Goal: Information Seeking & Learning: Check status

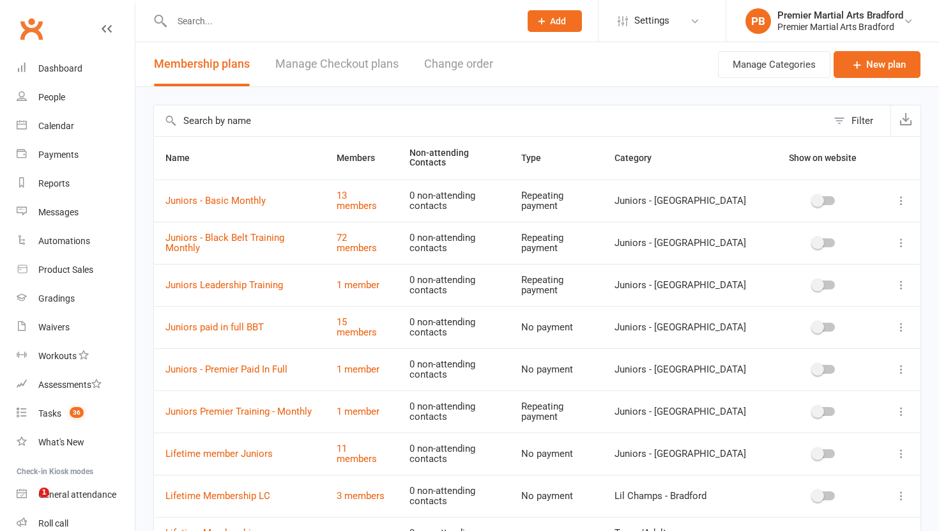
select select "100"
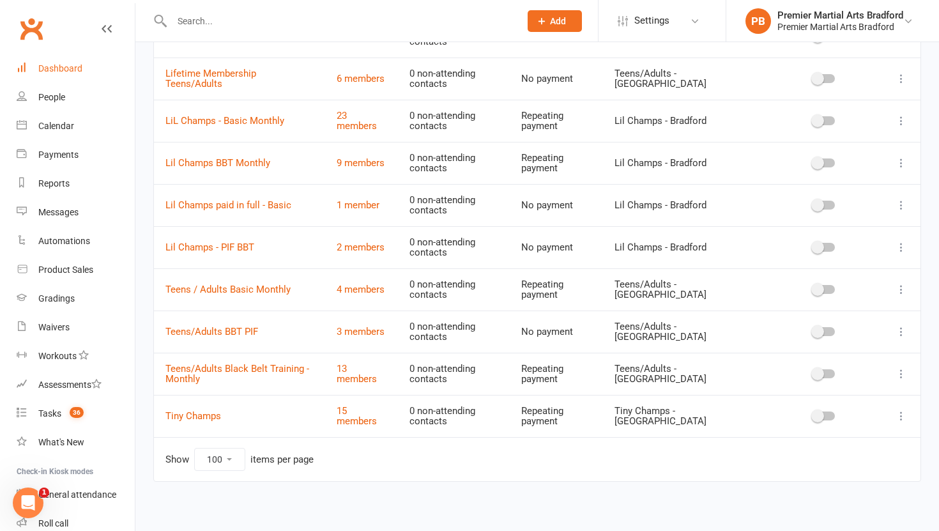
click at [75, 72] on div "Dashboard" at bounding box center [60, 68] width 44 height 10
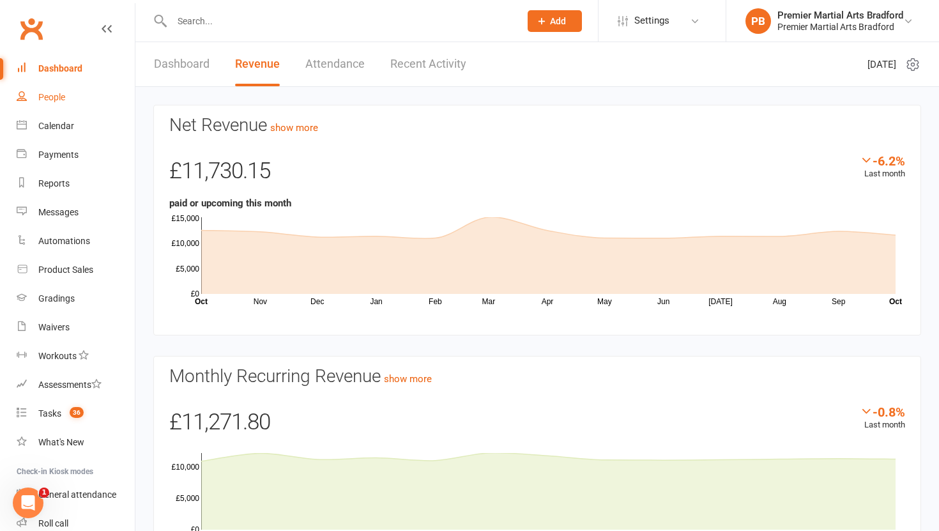
click at [61, 99] on div "People" at bounding box center [51, 97] width 27 height 10
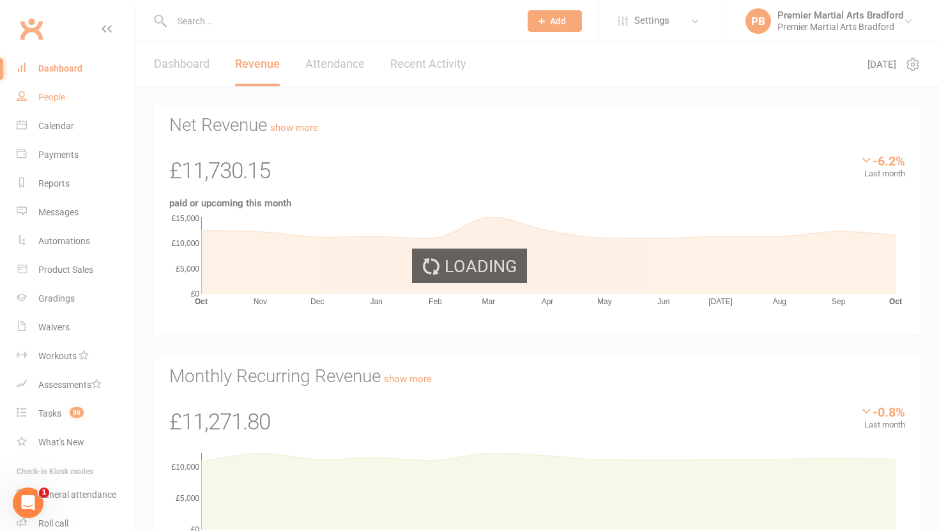
select select "100"
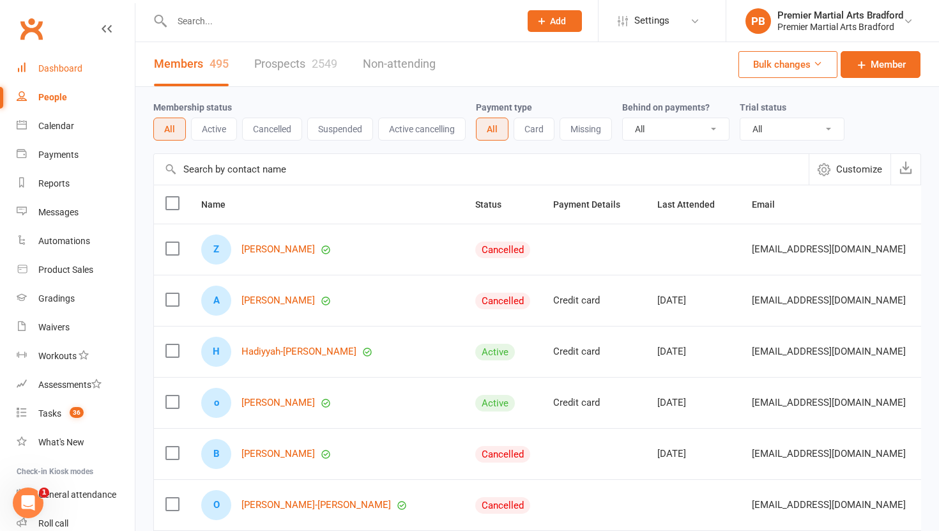
click at [85, 73] on link "Dashboard" at bounding box center [76, 68] width 118 height 29
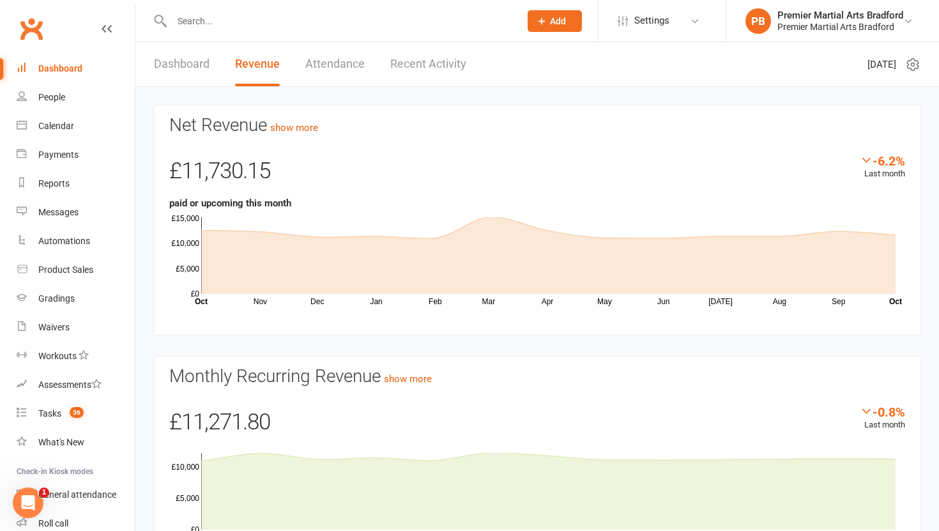
click at [199, 63] on link "Dashboard" at bounding box center [182, 64] width 56 height 44
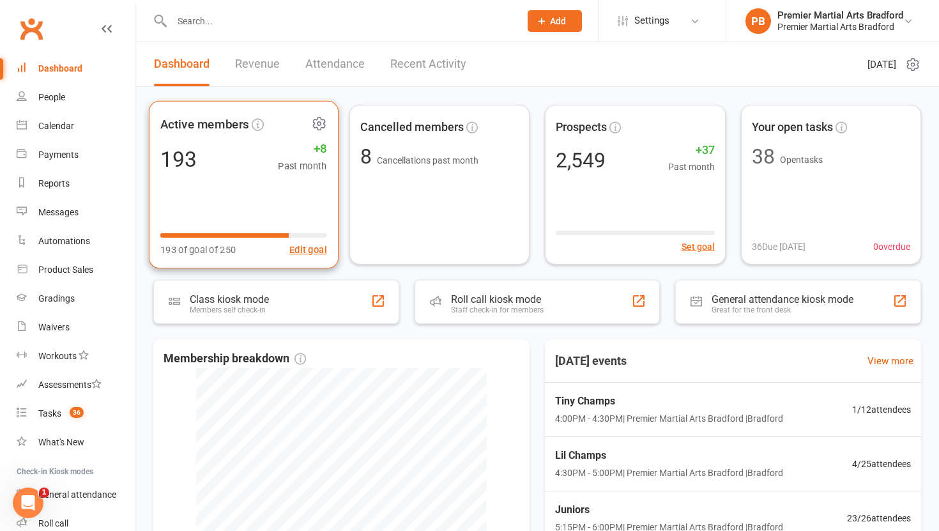
click at [284, 199] on div "Active members 193 +8 Past month 193 of goal of 250 Edit goal" at bounding box center [244, 185] width 190 height 168
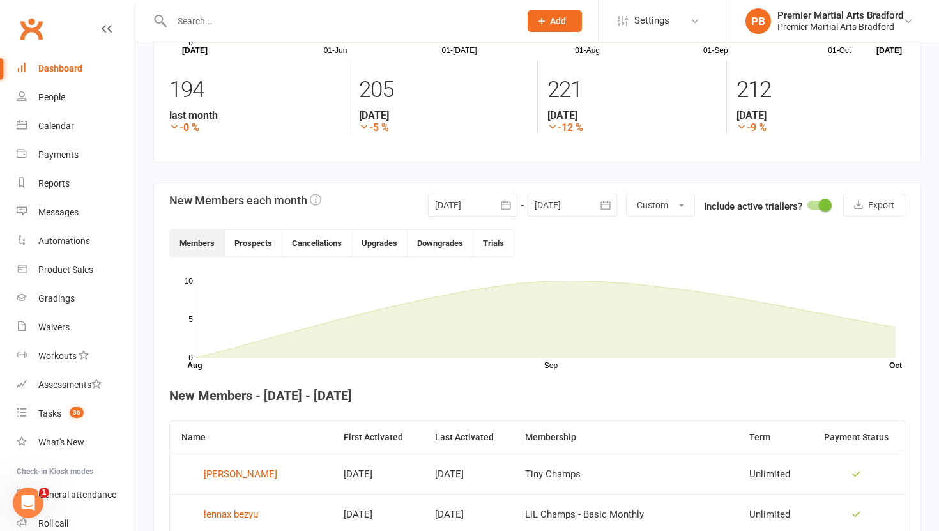
scroll to position [106, 0]
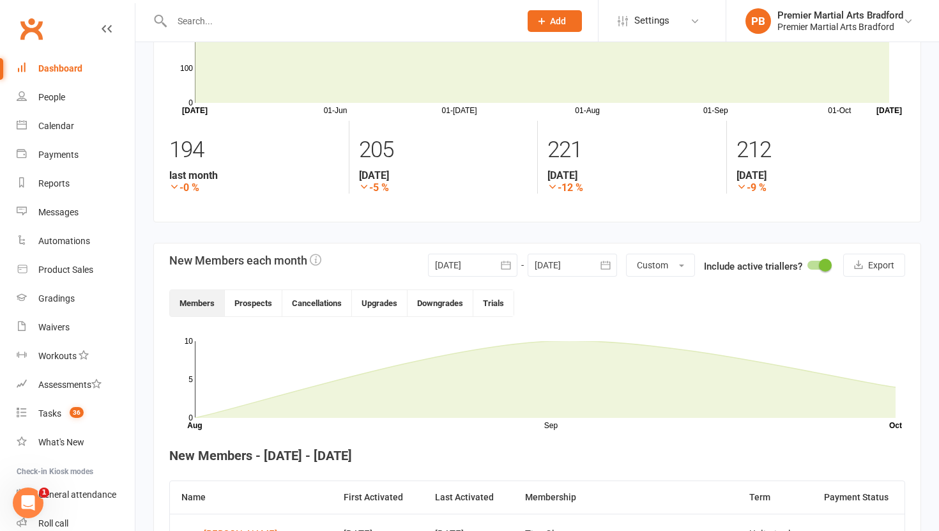
click at [482, 268] on div at bounding box center [472, 265] width 89 height 23
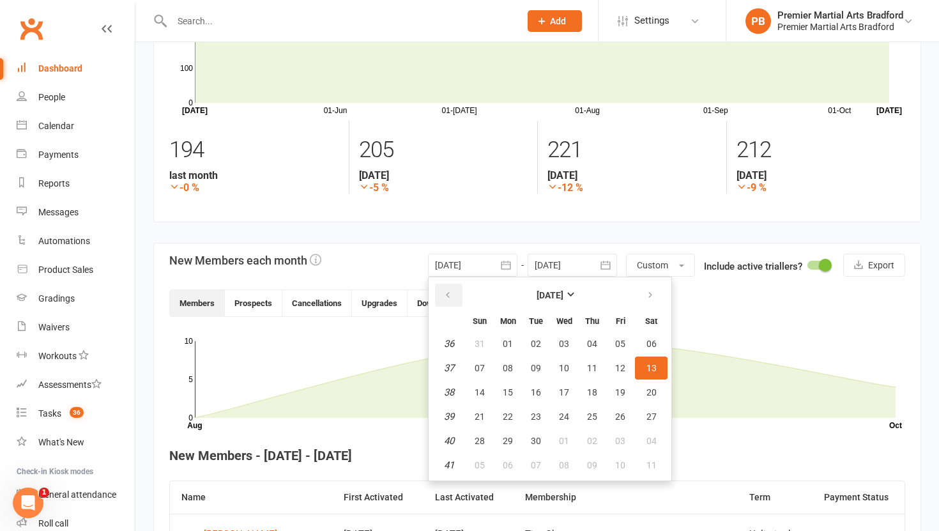
click at [450, 295] on icon "button" at bounding box center [447, 295] width 9 height 10
click at [622, 346] on span "01" at bounding box center [620, 344] width 10 height 10
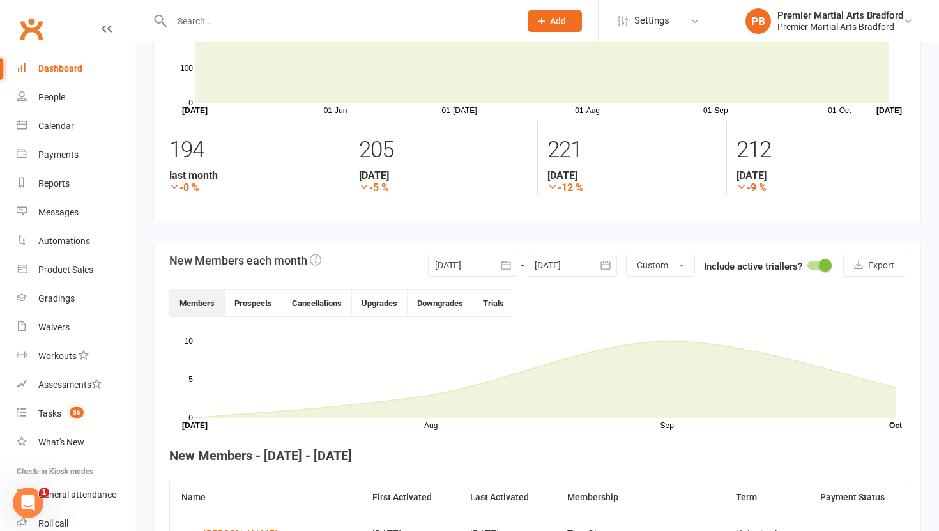
click at [468, 274] on div at bounding box center [472, 265] width 89 height 23
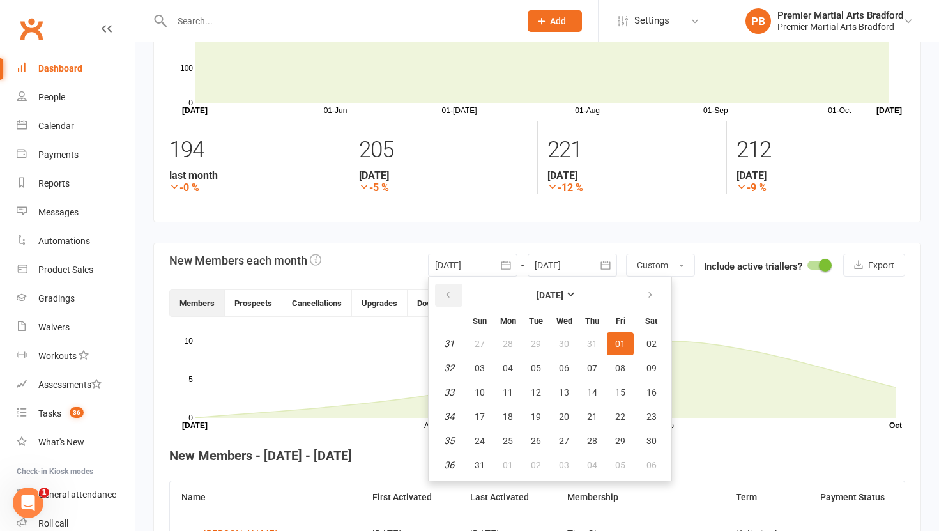
click at [444, 297] on icon "button" at bounding box center [447, 295] width 9 height 10
click at [539, 341] on span "01" at bounding box center [536, 344] width 10 height 10
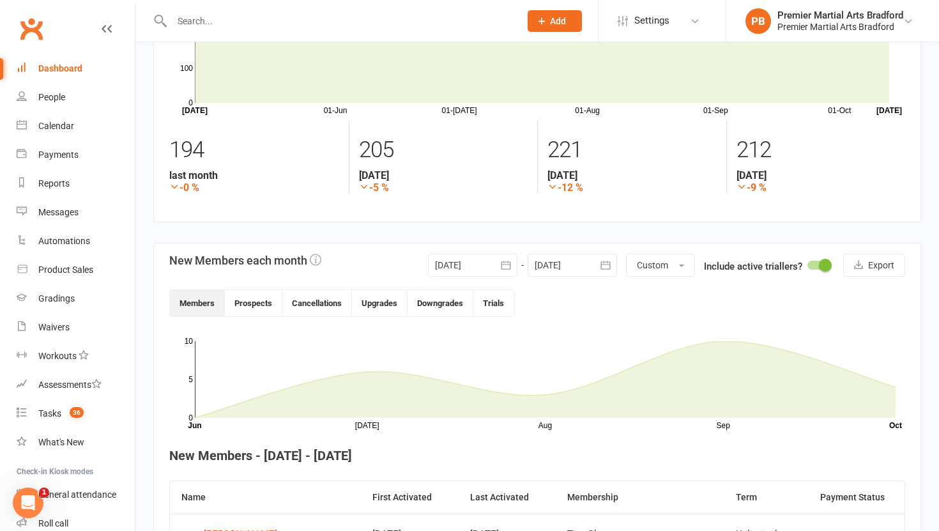
click at [472, 272] on div at bounding box center [472, 265] width 89 height 23
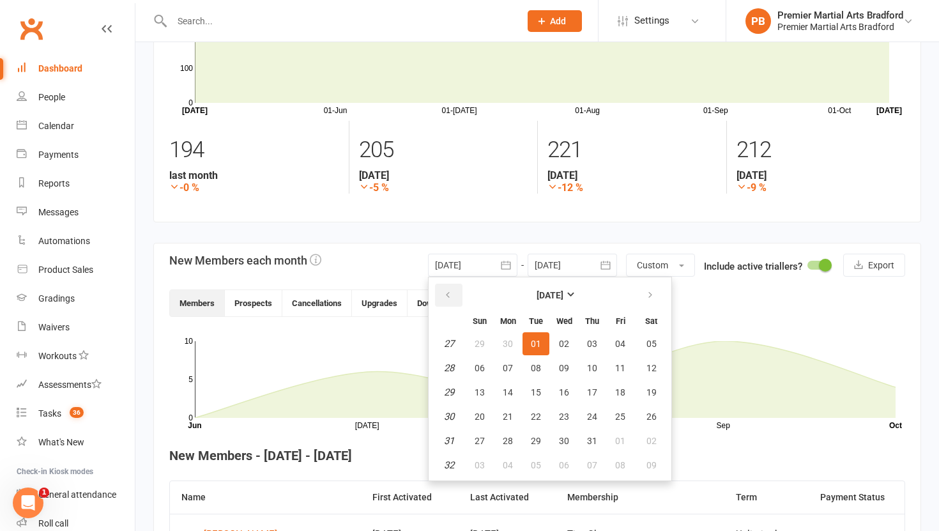
click at [454, 292] on button "button" at bounding box center [448, 295] width 27 height 23
click at [476, 346] on span "01" at bounding box center [480, 344] width 10 height 10
type input "[DATE]"
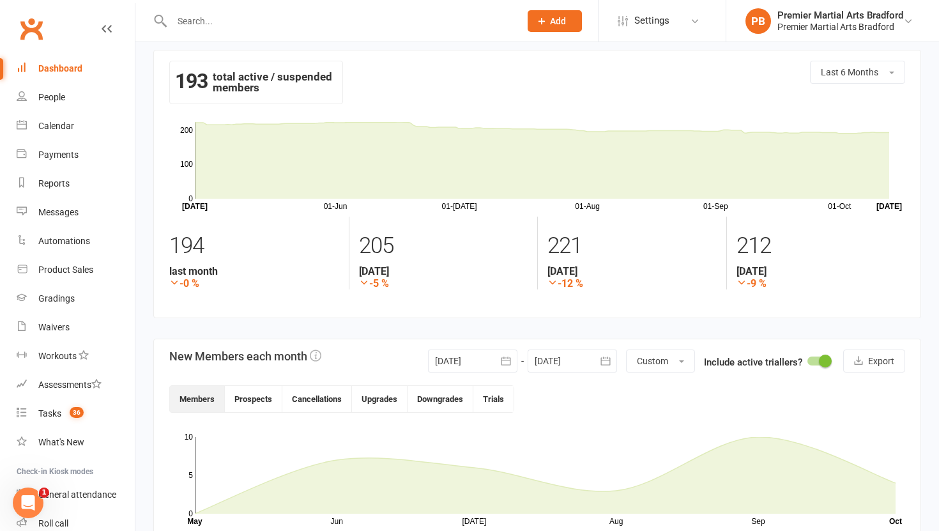
scroll to position [0, 0]
